Goal: Transaction & Acquisition: Book appointment/travel/reservation

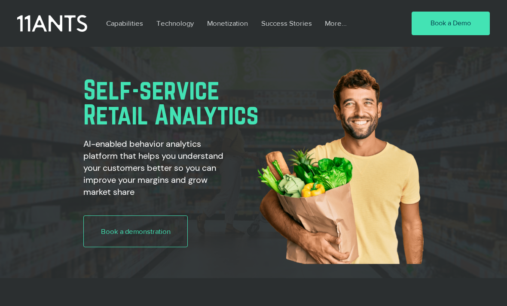
click at [445, 20] on span "Book a Demo" at bounding box center [450, 22] width 40 height 9
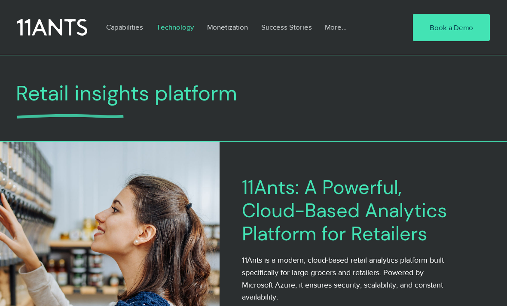
click at [233, 23] on p "Monetization" at bounding box center [227, 27] width 49 height 20
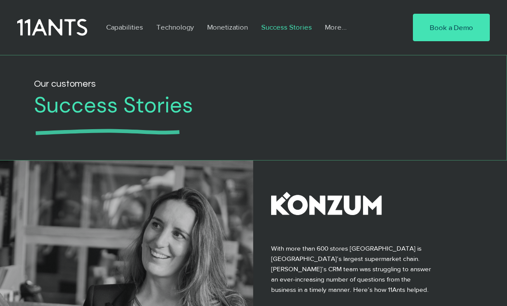
click at [323, 28] on p "More..." at bounding box center [335, 27] width 30 height 20
click at [331, 44] on p "Resources" at bounding box center [340, 47] width 41 height 14
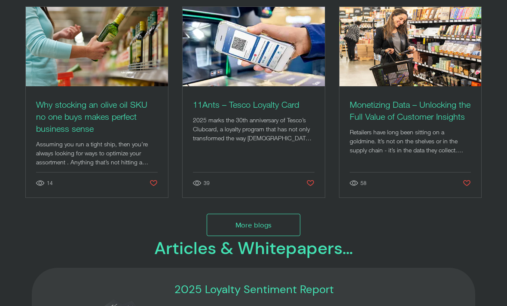
scroll to position [163, 0]
click at [253, 58] on img "Post list. Select a post to read." at bounding box center [253, 46] width 143 height 80
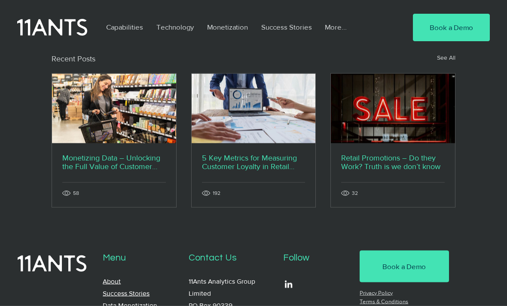
scroll to position [2156, 0]
click at [73, 126] on img "11ants monetizing data" at bounding box center [114, 108] width 124 height 70
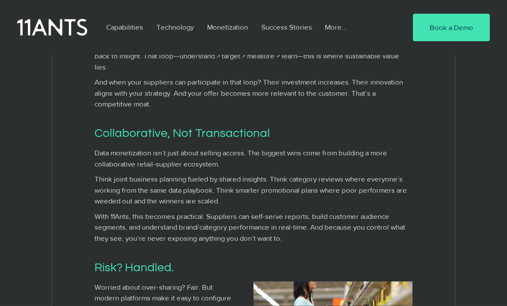
scroll to position [1079, 0]
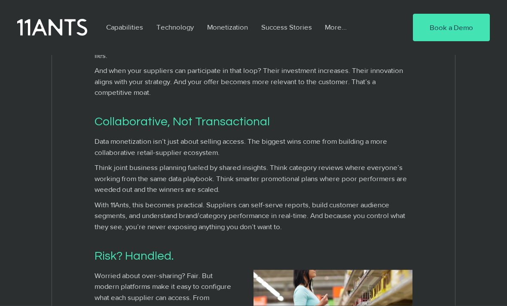
click at [449, 2] on div at bounding box center [253, 27] width 507 height 55
click at [432, 33] on link "Book a Demo" at bounding box center [451, 27] width 77 height 27
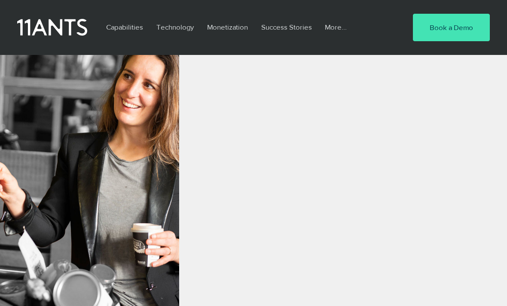
scroll to position [654, 0]
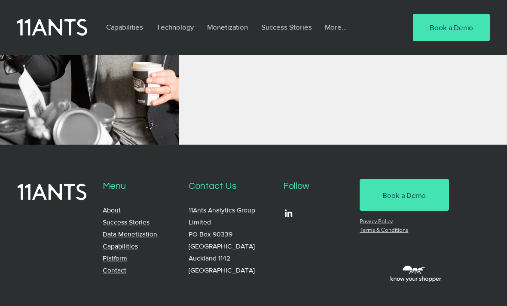
click at [387, 190] on span "Book a Demo" at bounding box center [403, 195] width 43 height 10
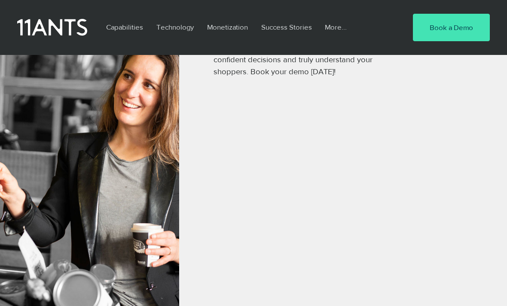
scroll to position [197, 0]
